Goal: Navigation & Orientation: Understand site structure

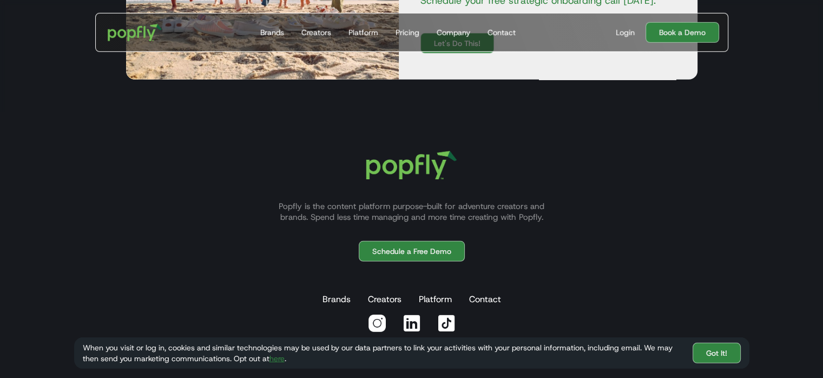
scroll to position [3122, 0]
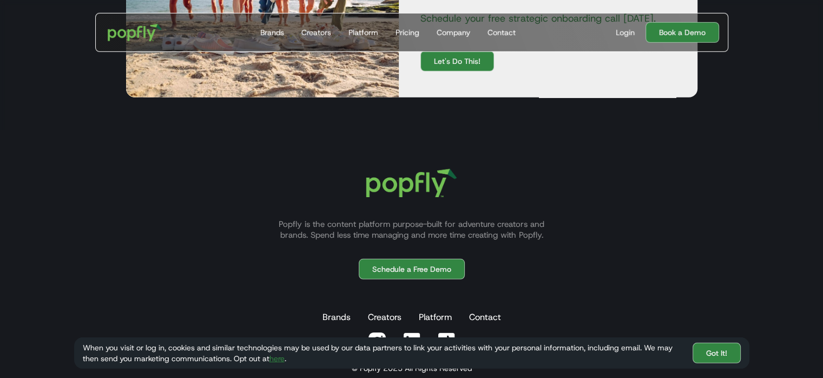
click at [497, 32] on div "Contact" at bounding box center [501, 32] width 28 height 11
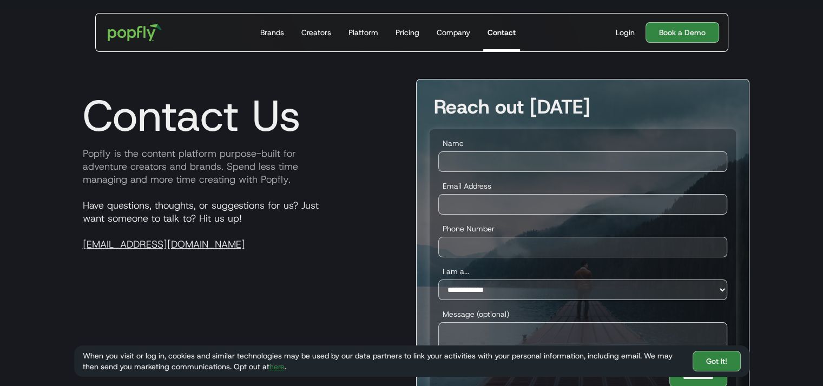
click at [457, 31] on div "Company" at bounding box center [454, 32] width 34 height 11
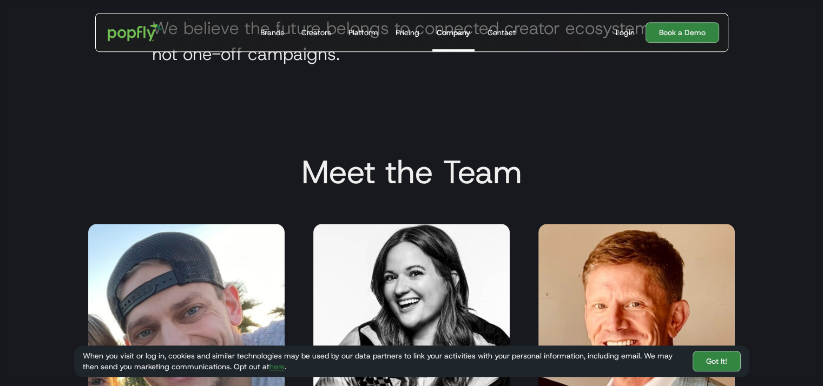
scroll to position [612, 0]
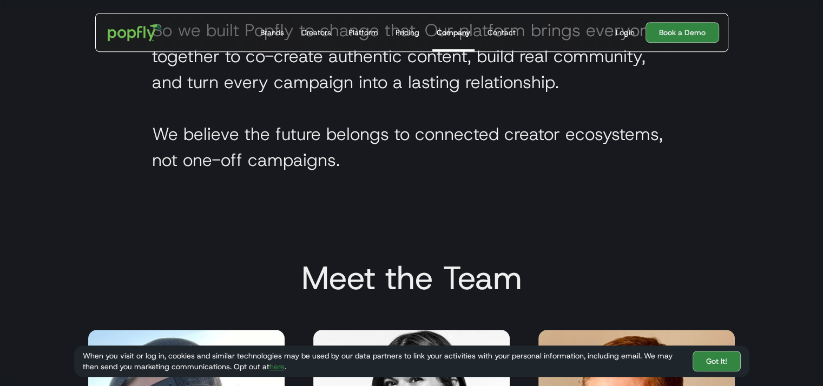
click at [406, 29] on div "Pricing" at bounding box center [407, 32] width 24 height 11
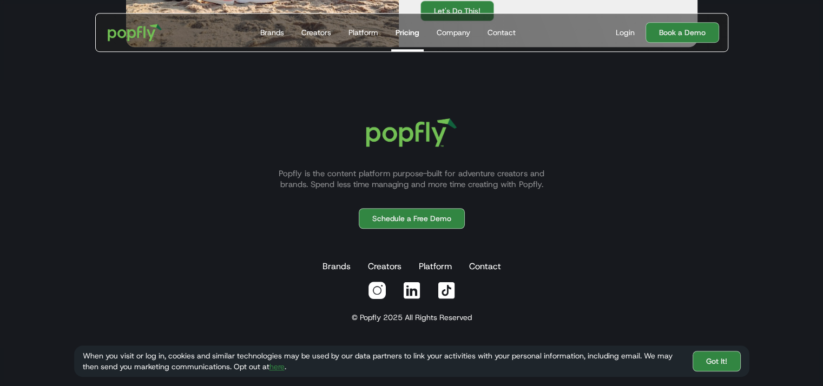
scroll to position [790, 0]
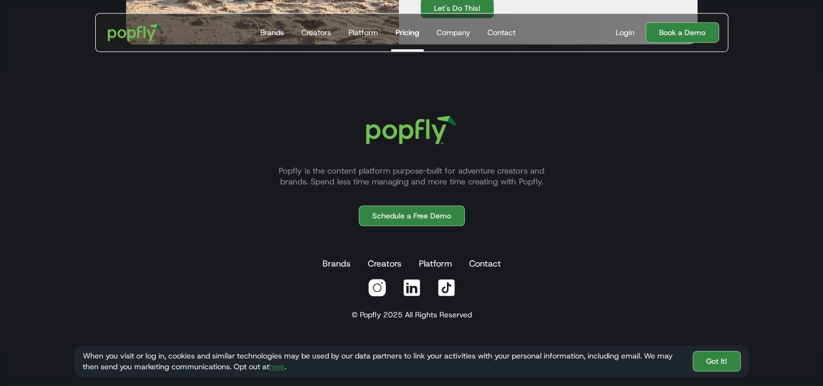
click at [365, 36] on div "Platform" at bounding box center [363, 32] width 30 height 11
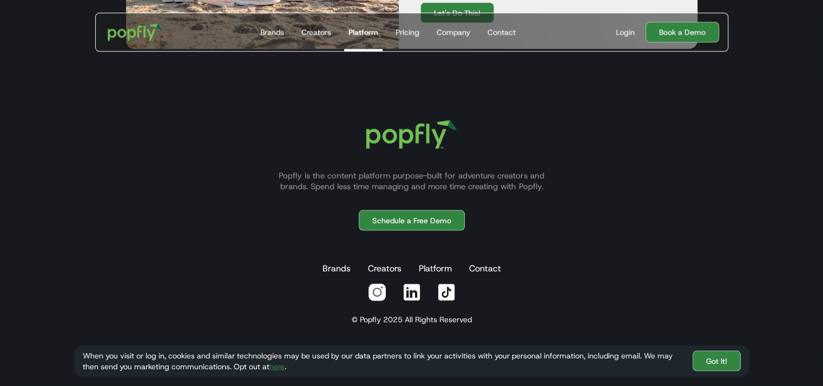
scroll to position [2074, 0]
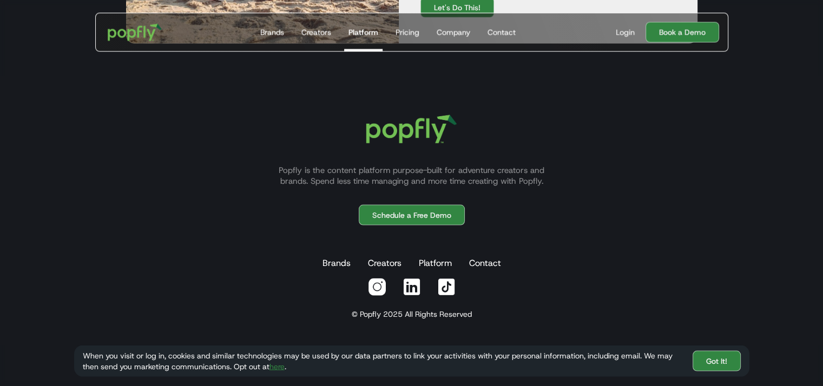
click at [317, 35] on div "Creators" at bounding box center [316, 32] width 30 height 11
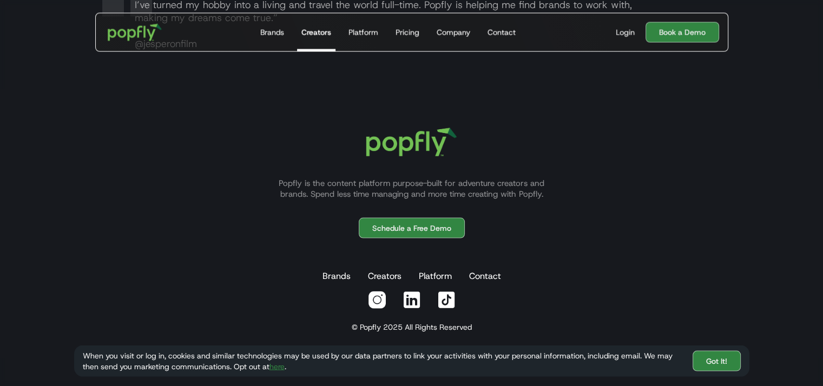
scroll to position [2151, 0]
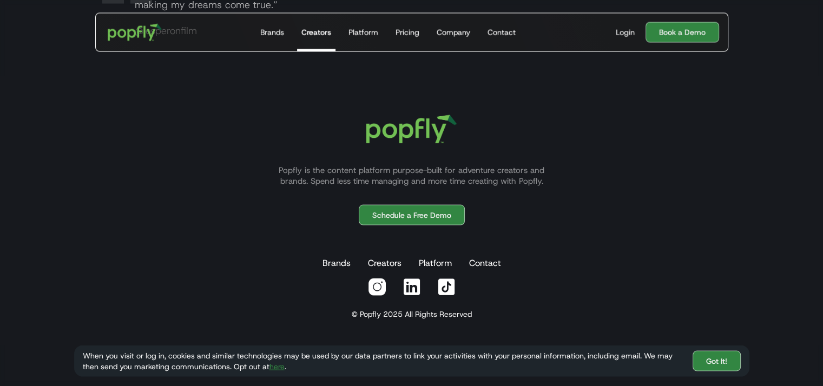
click at [265, 31] on div "Brands" at bounding box center [272, 32] width 24 height 11
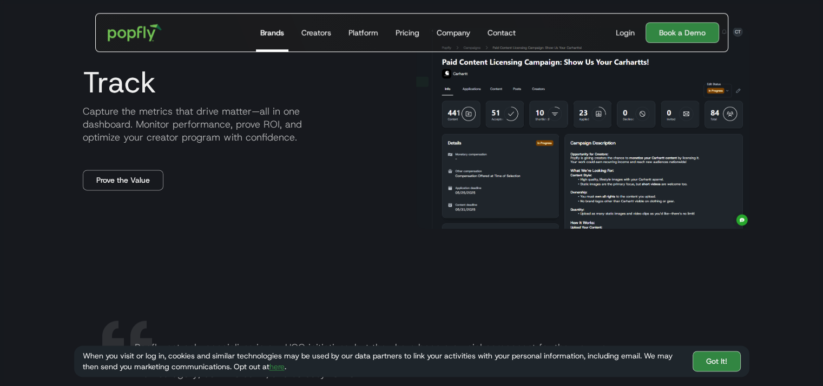
scroll to position [1190, 0]
